Goal: Transaction & Acquisition: Obtain resource

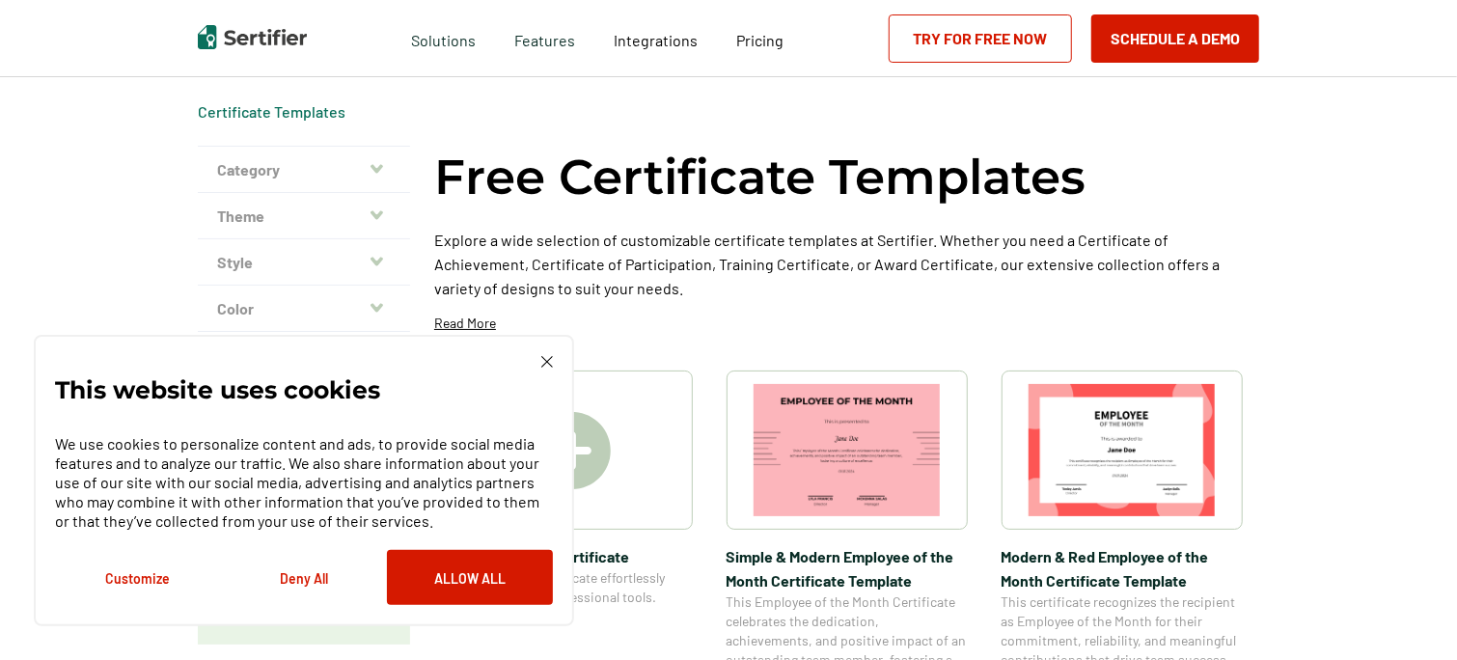
scroll to position [60, 0]
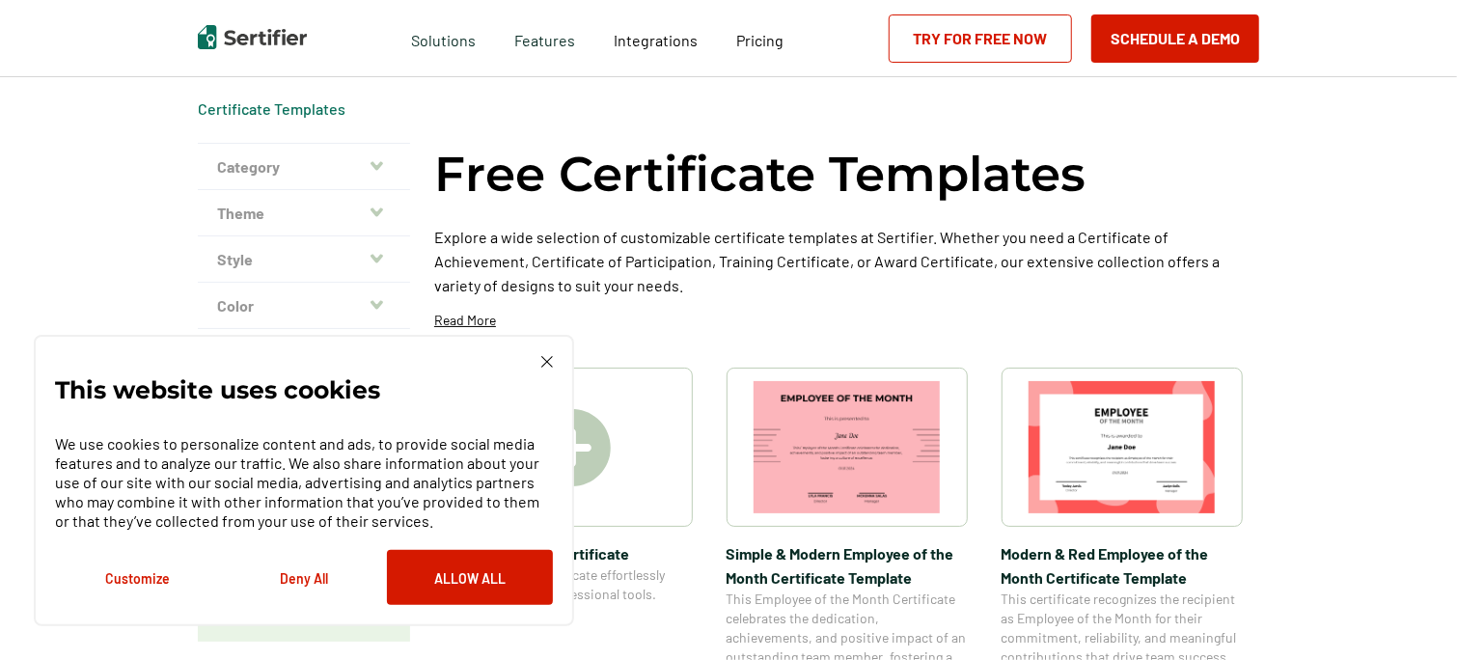
click at [549, 367] on img at bounding box center [547, 362] width 12 height 12
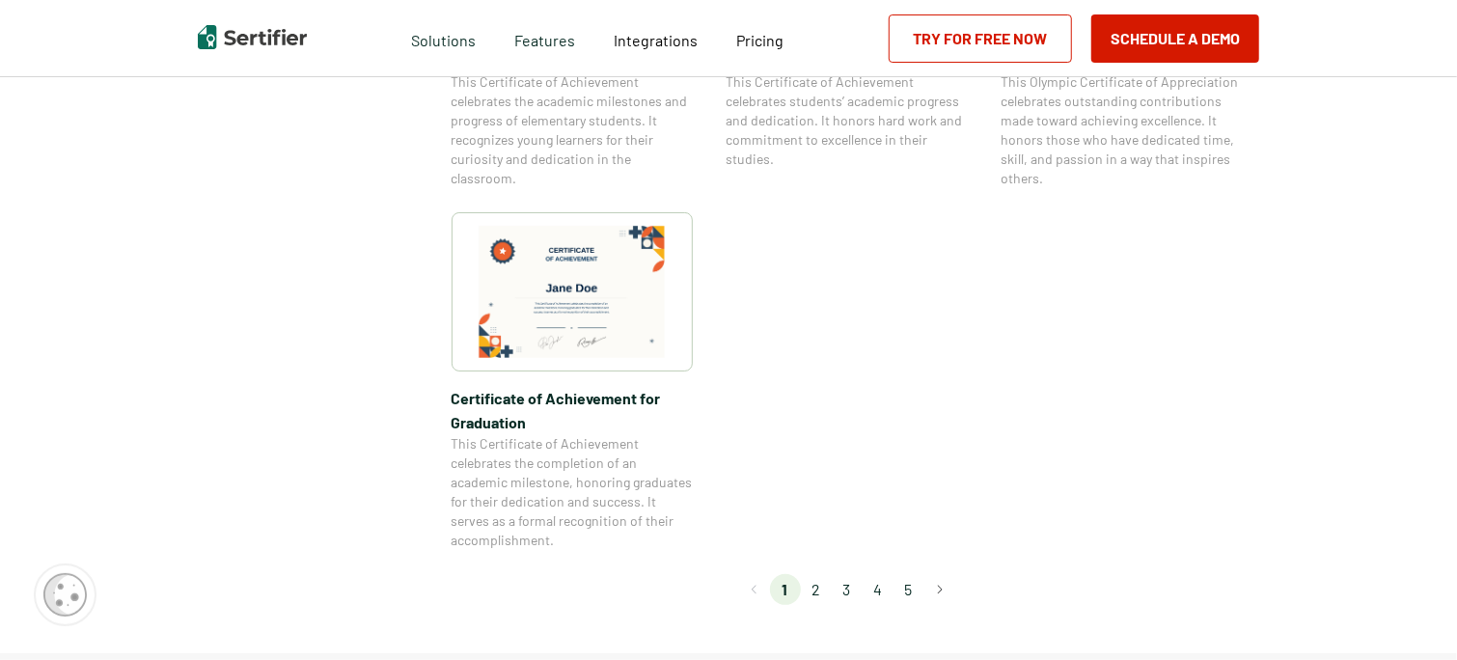
scroll to position [1638, 0]
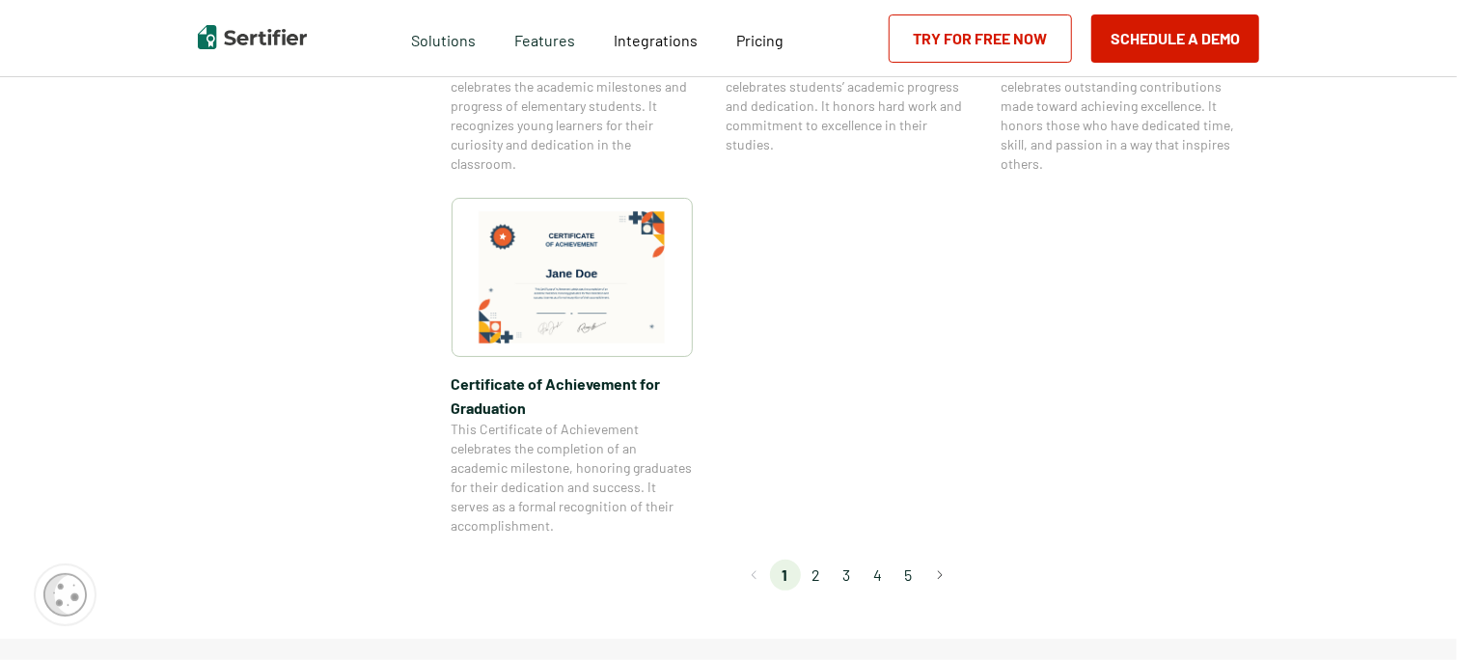
click at [608, 235] on img at bounding box center [572, 277] width 187 height 132
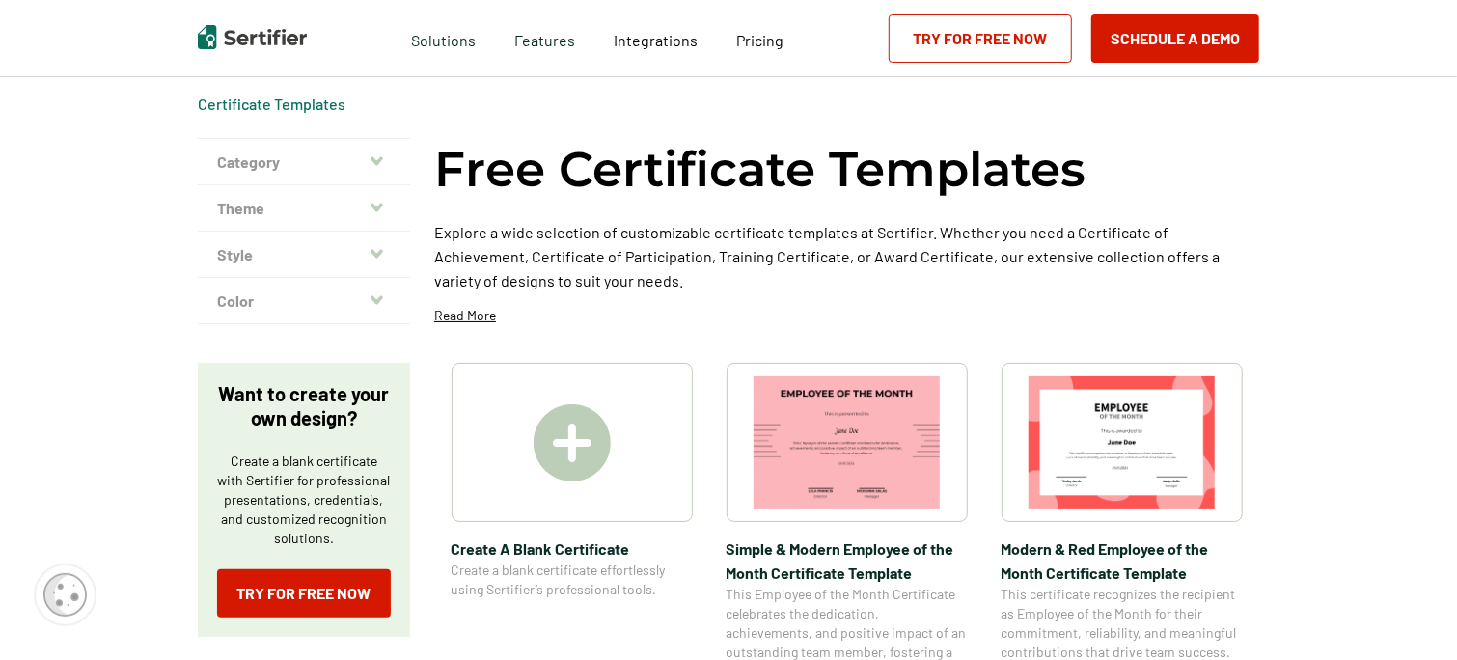
scroll to position [63, 0]
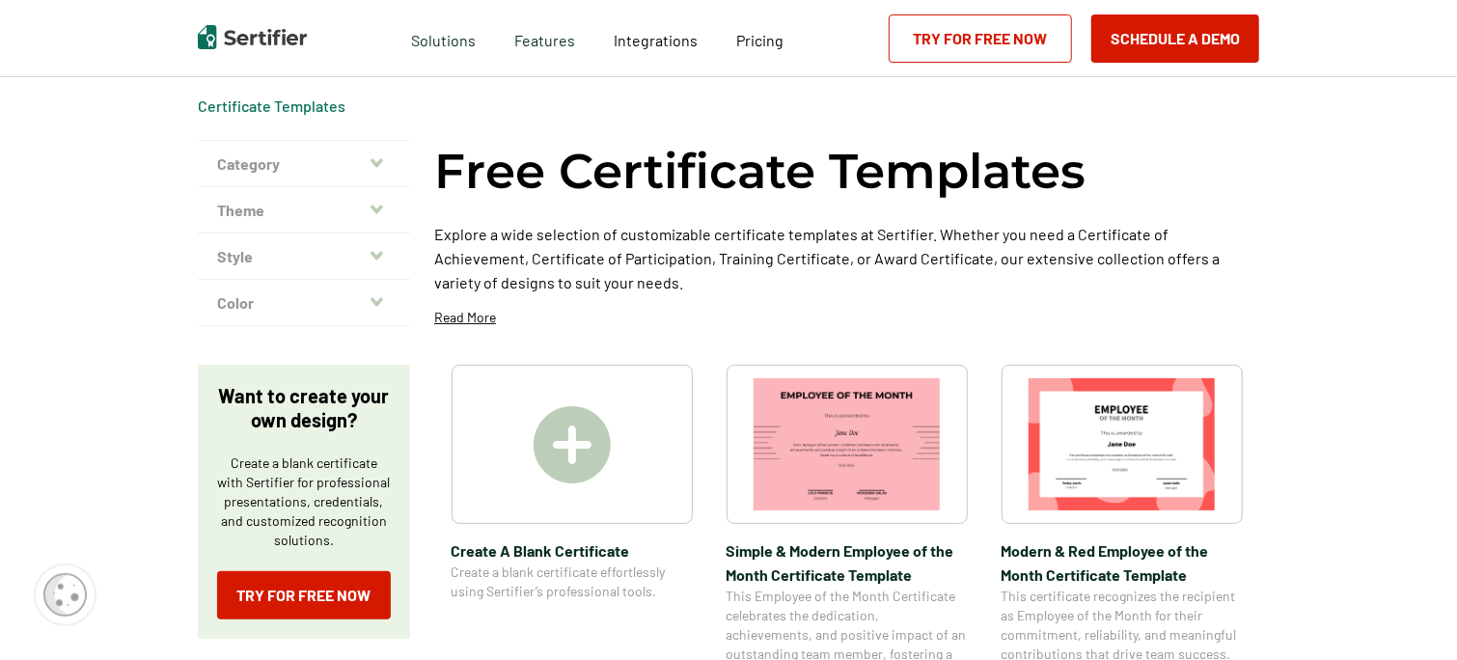
click at [566, 450] on img at bounding box center [572, 444] width 77 height 77
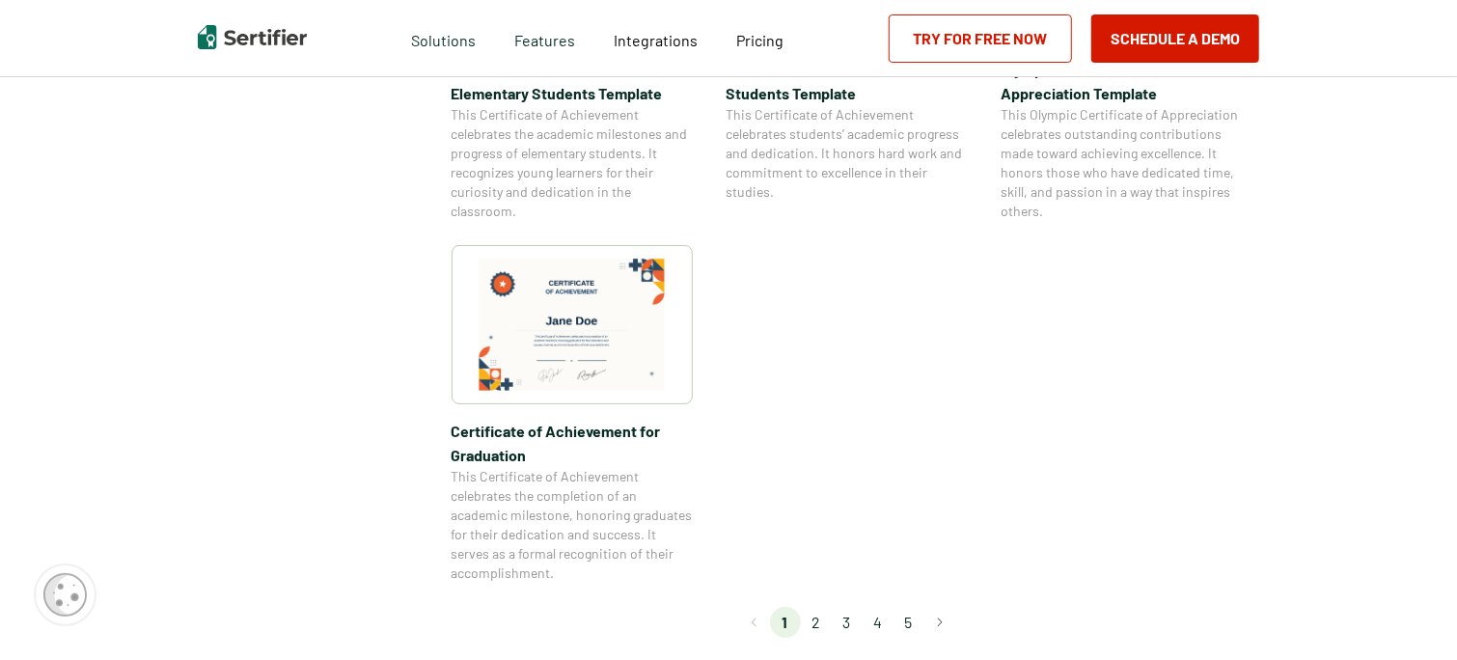
scroll to position [1052, 0]
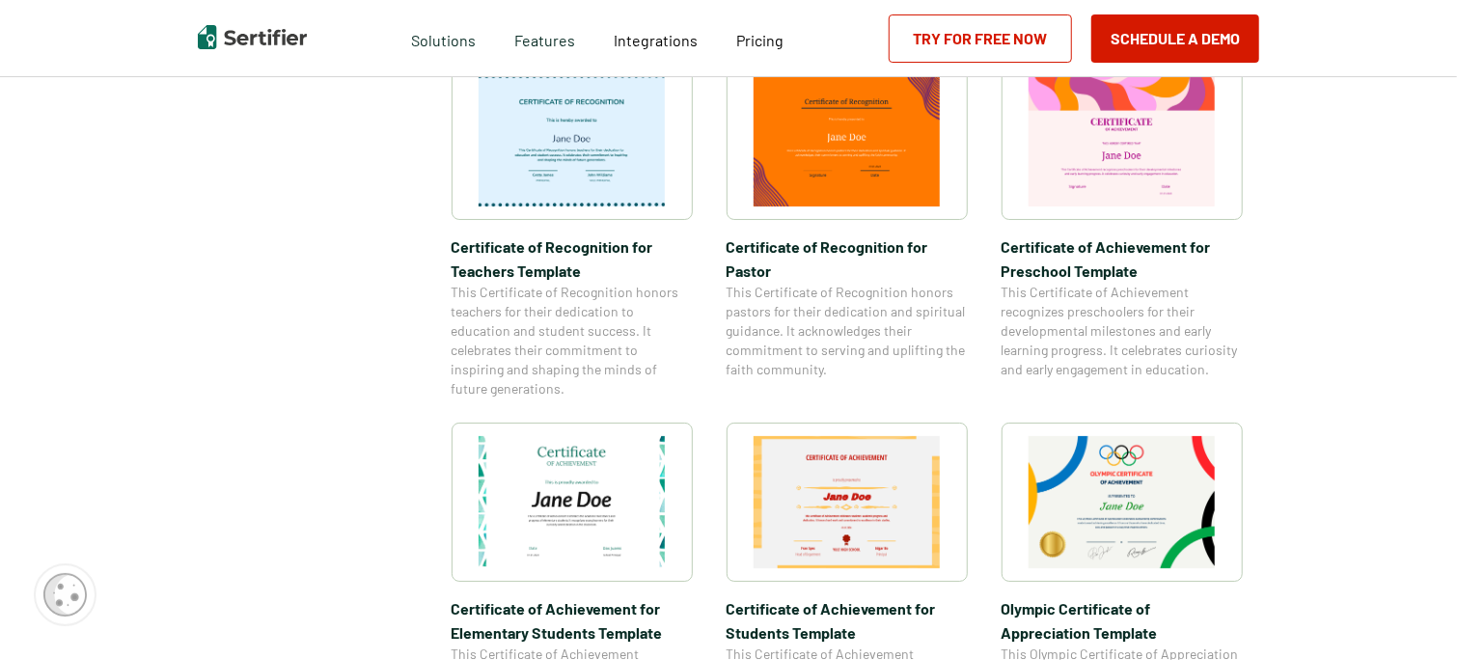
click at [869, 459] on img at bounding box center [847, 502] width 187 height 132
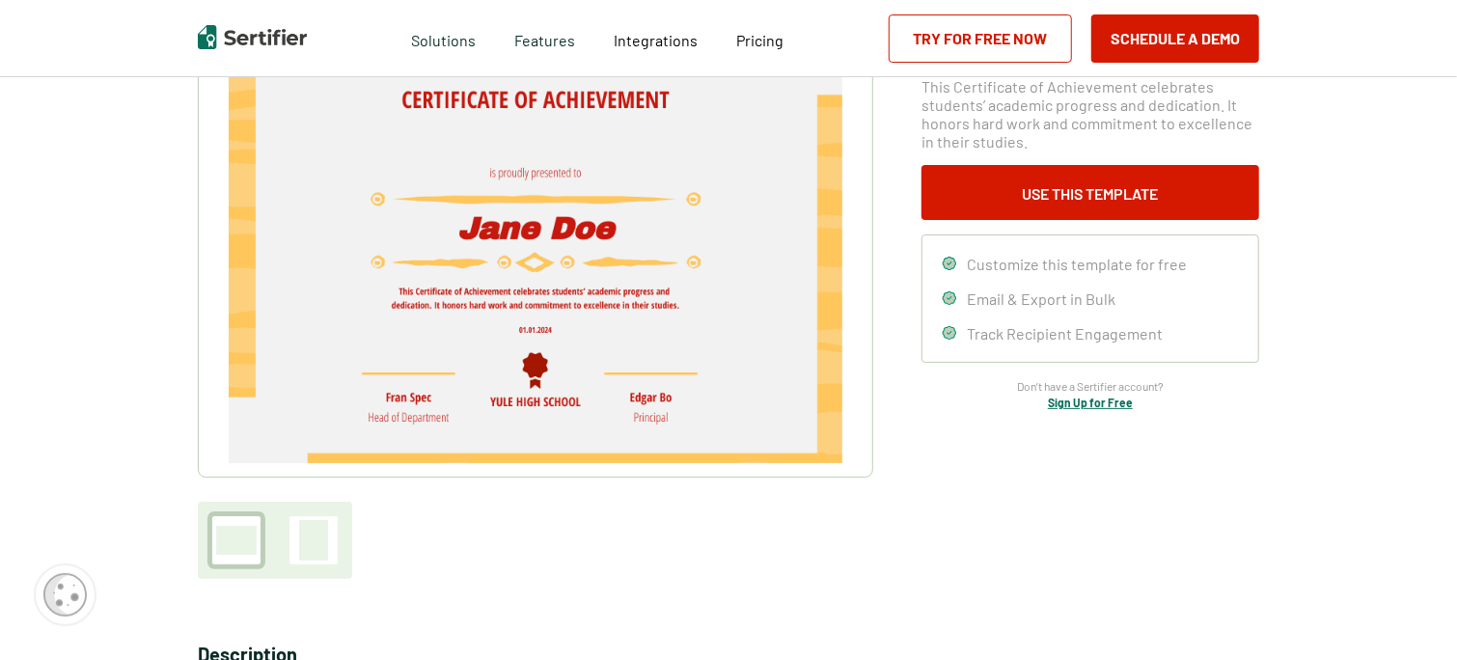
scroll to position [194, 0]
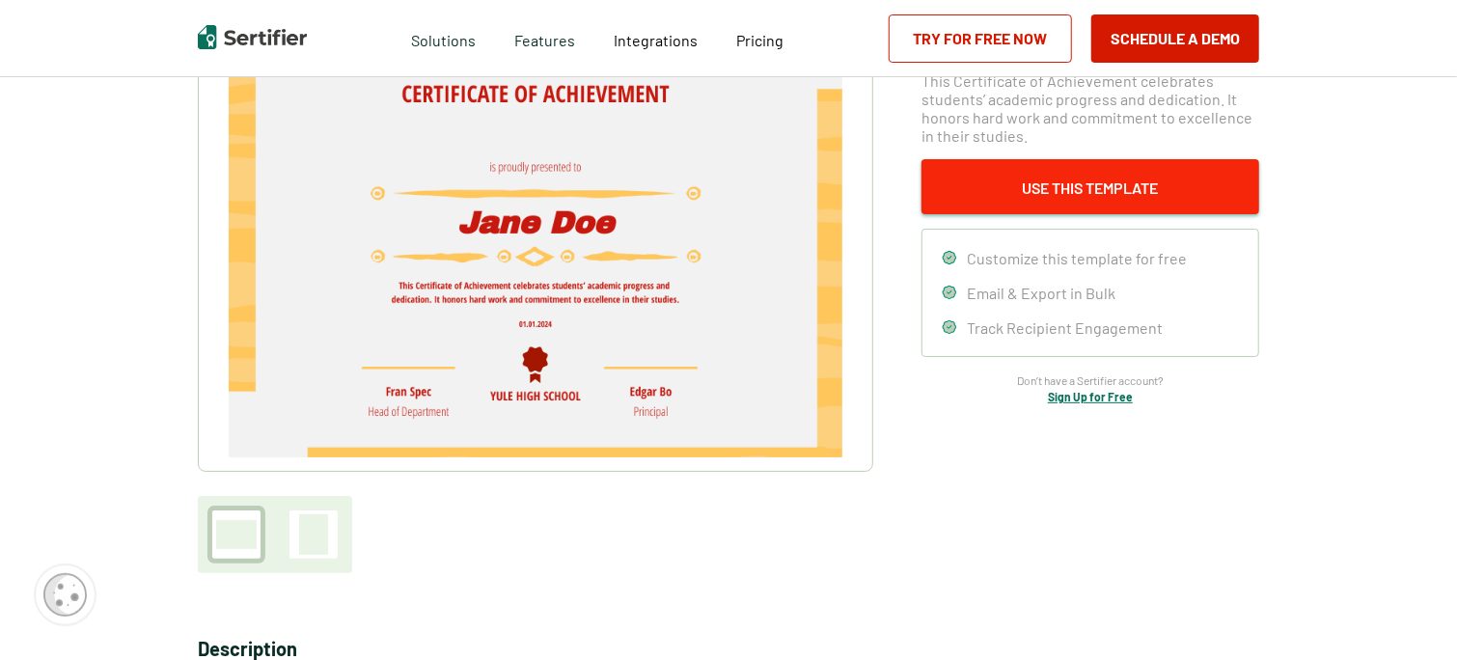
click at [1125, 177] on button "Use This Template" at bounding box center [1090, 186] width 338 height 55
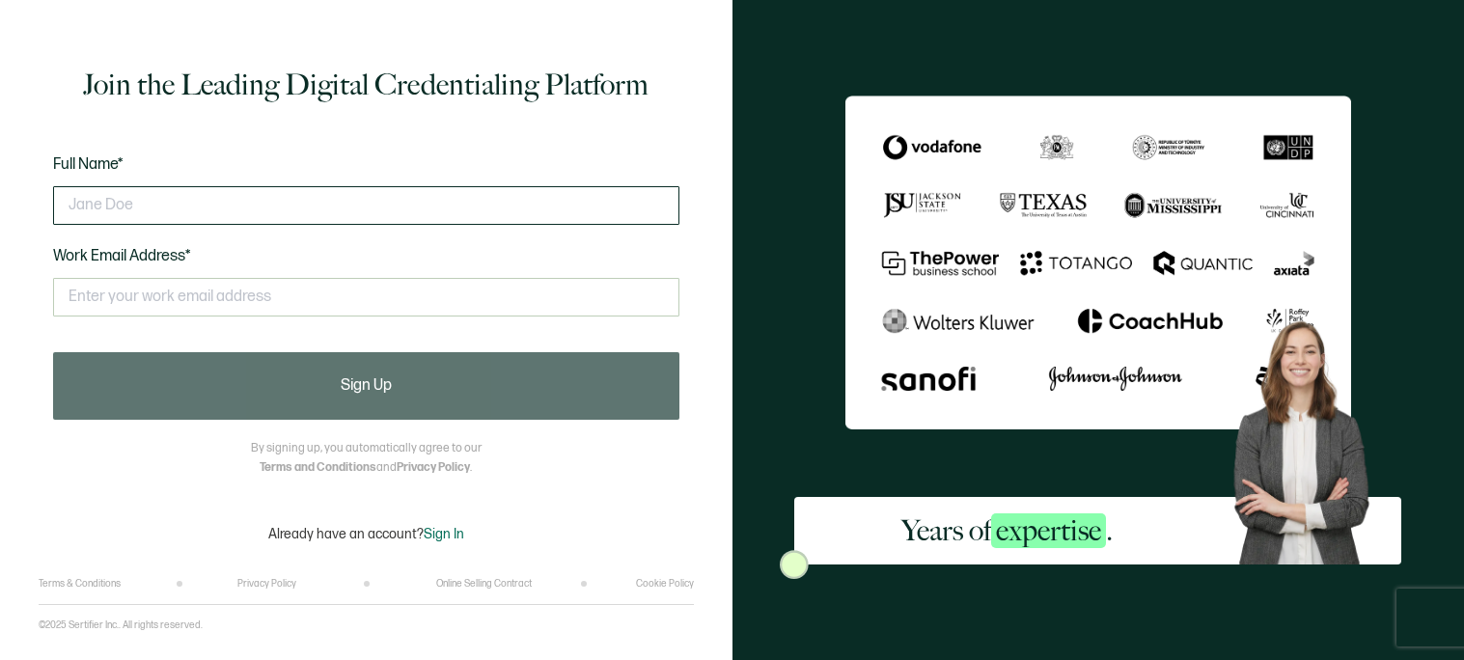
click at [273, 205] on input "text" at bounding box center [366, 205] width 626 height 39
type input "[PERSON_NAME]"
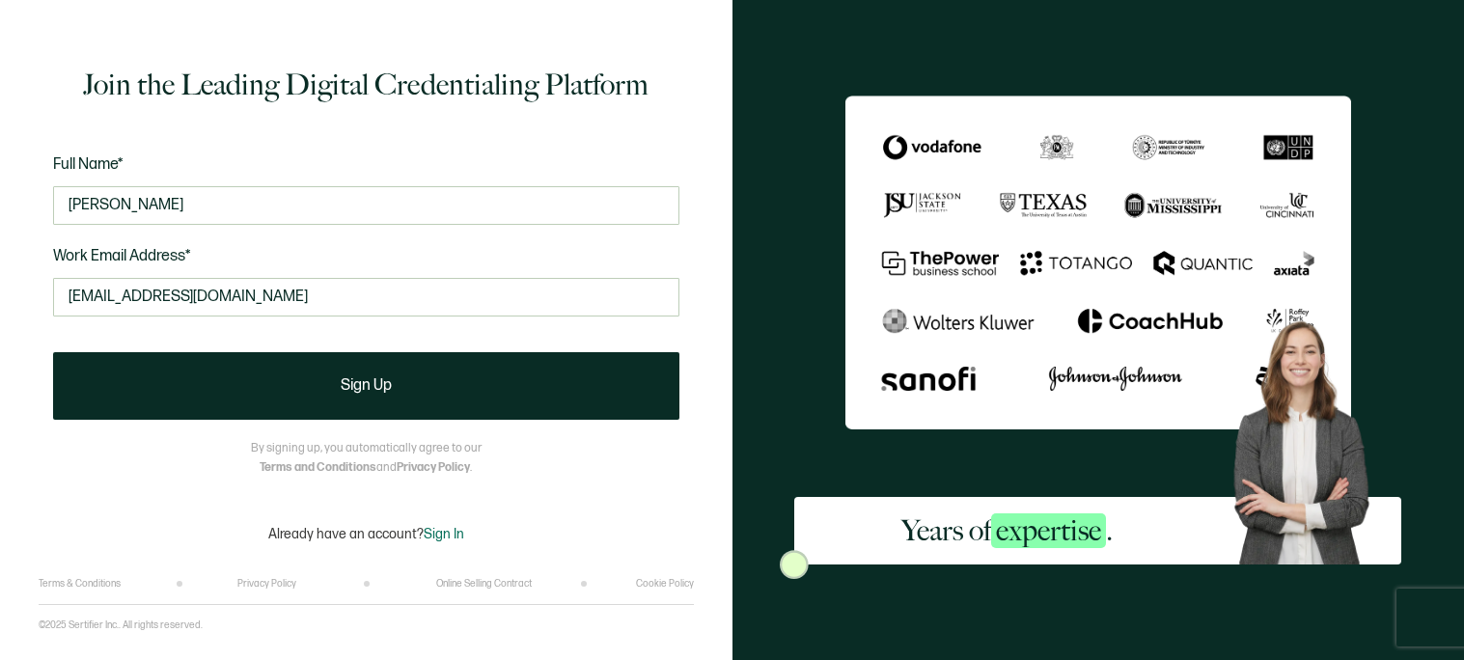
type input "[EMAIL_ADDRESS][DOMAIN_NAME]"
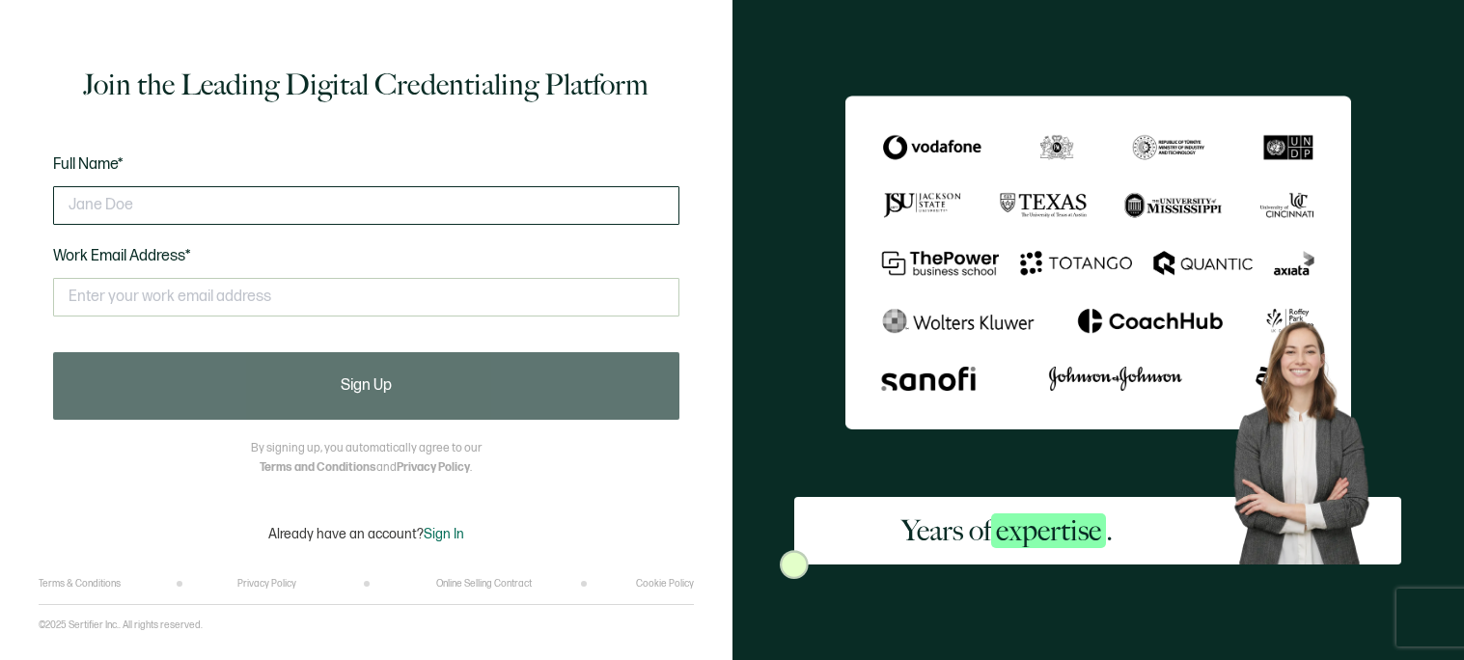
click at [274, 220] on input "text" at bounding box center [366, 205] width 626 height 39
type input "[PERSON_NAME]"
type input "h"
type input "b"
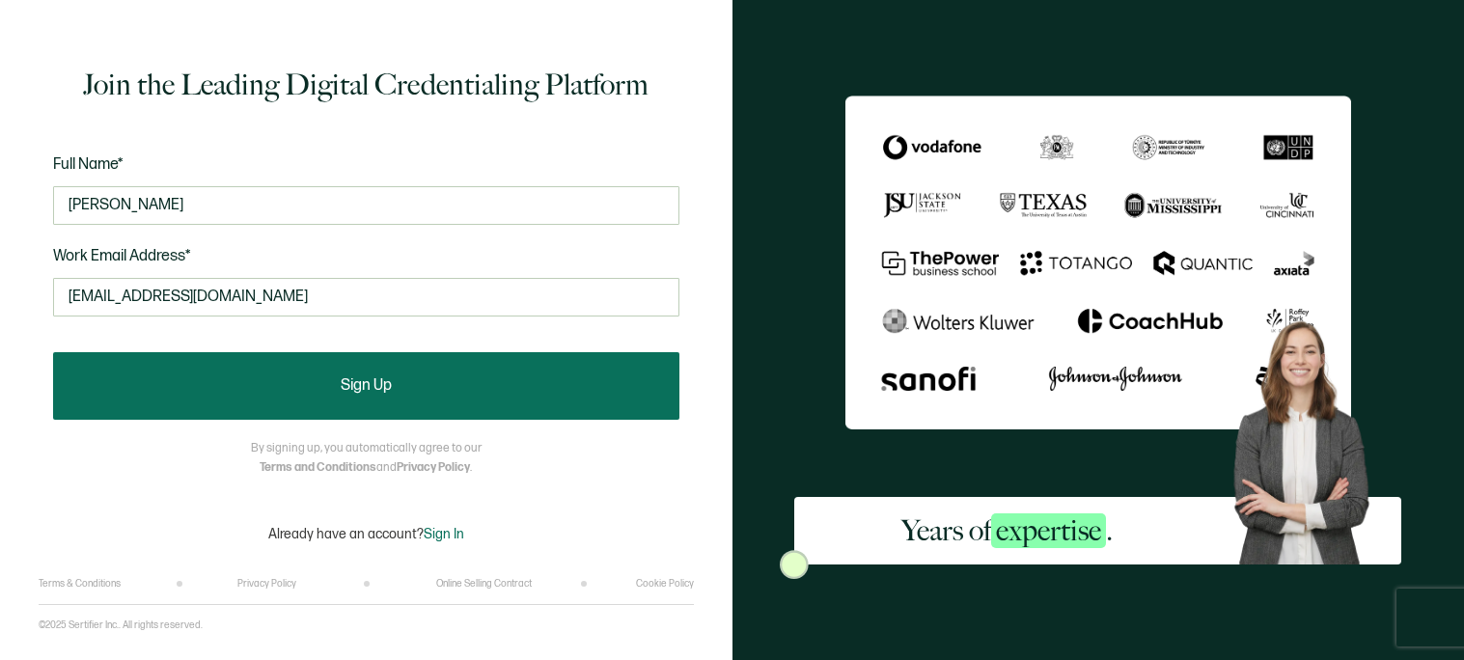
click at [304, 411] on button "Sign Up" at bounding box center [366, 386] width 626 height 68
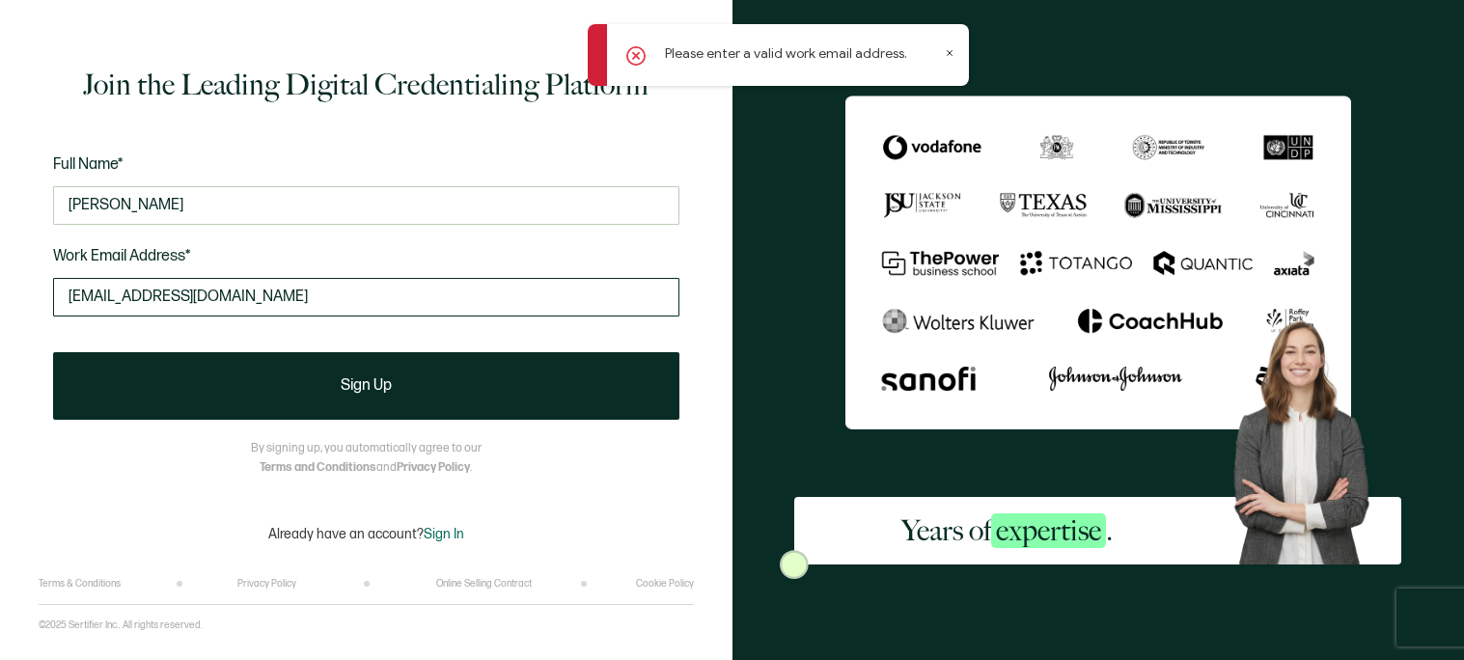
click at [304, 304] on input "[EMAIL_ADDRESS][DOMAIN_NAME]" at bounding box center [366, 297] width 626 height 39
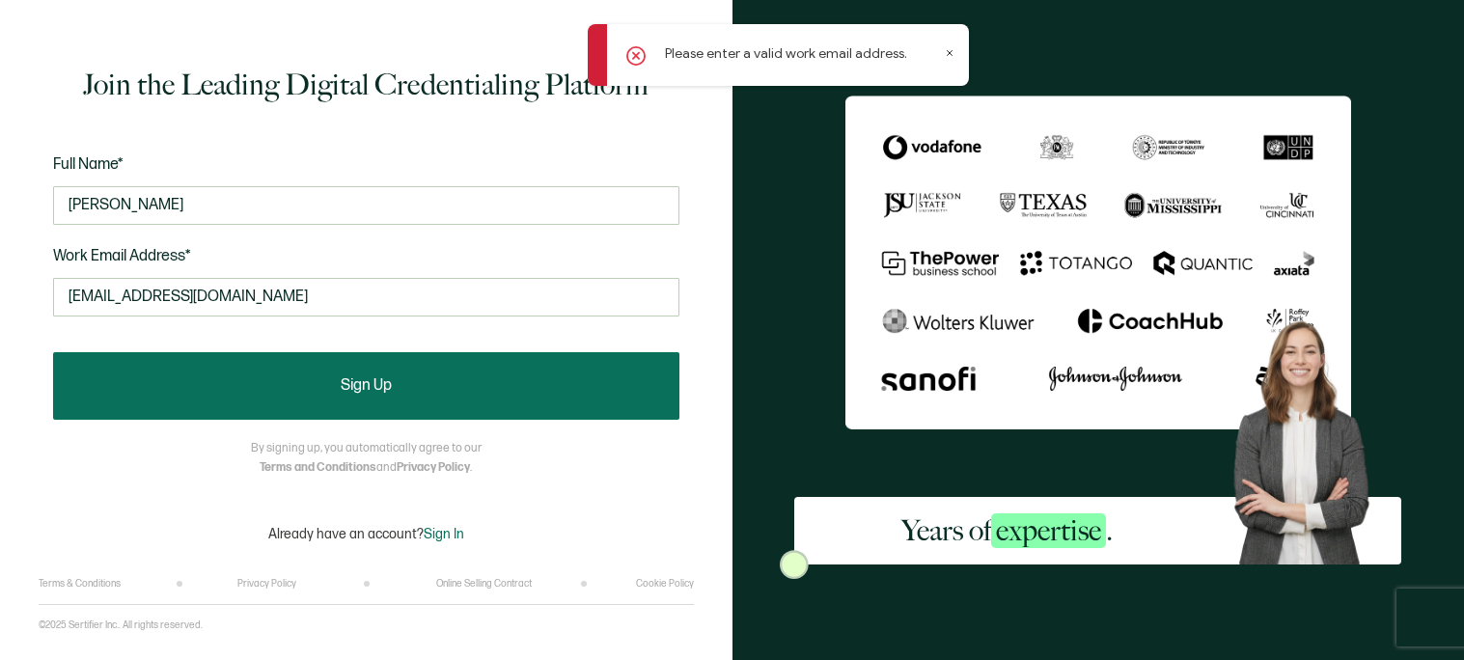
type input "bellingham@hkenterprises.com"
click at [292, 399] on button "Sign Up" at bounding box center [366, 386] width 626 height 68
